Goal: Transaction & Acquisition: Subscribe to service/newsletter

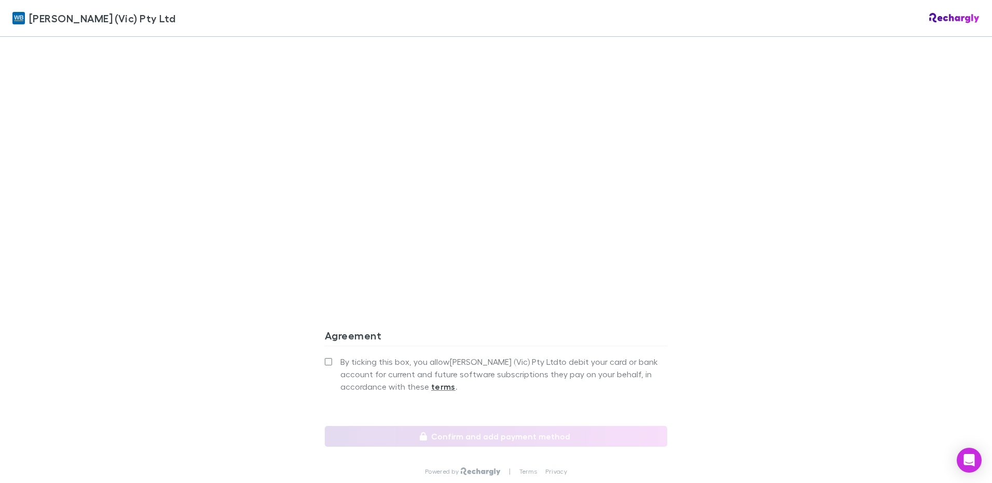
scroll to position [847, 0]
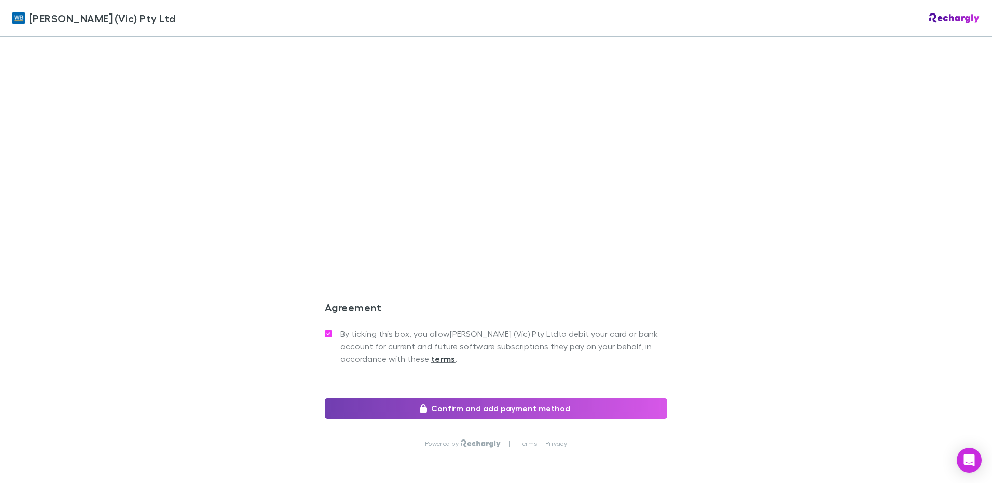
click at [480, 398] on button "Confirm and add payment method" at bounding box center [496, 408] width 342 height 21
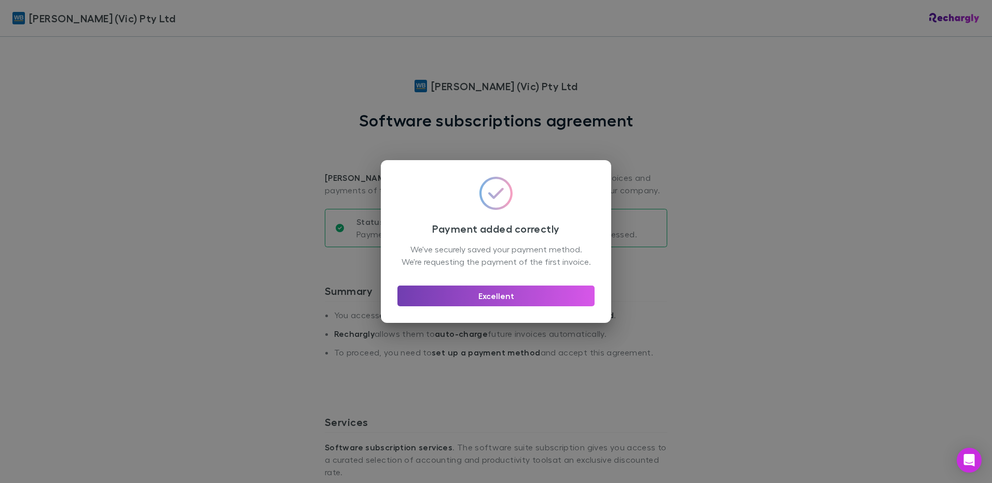
click at [492, 301] on button "Excellent" at bounding box center [495, 296] width 197 height 21
